Goal: Information Seeking & Learning: Learn about a topic

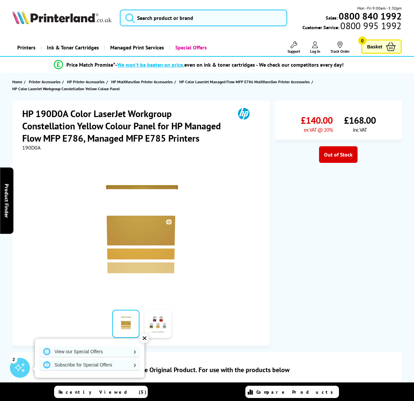
drag, startPoint x: 246, startPoint y: 171, endPoint x: 239, endPoint y: 176, distance: 8.8
click at [242, 174] on div at bounding box center [141, 226] width 239 height 150
